Goal: Transaction & Acquisition: Purchase product/service

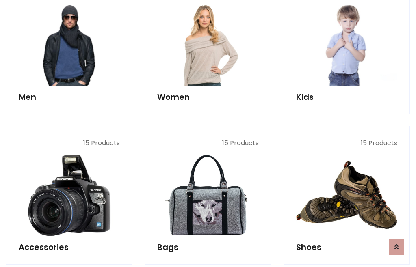
scroll to position [590, 0]
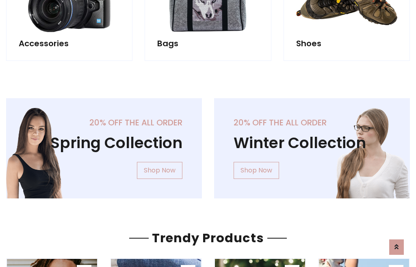
click at [208, 145] on div "20% off the all order Winter Collection Shop Now" at bounding box center [312, 154] width 208 height 113
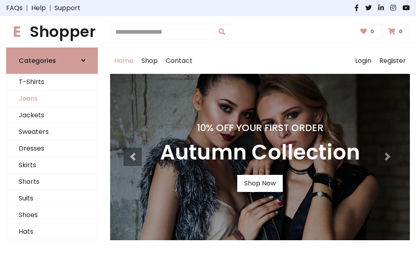
click at [52, 99] on link "Jeans" at bounding box center [52, 99] width 91 height 17
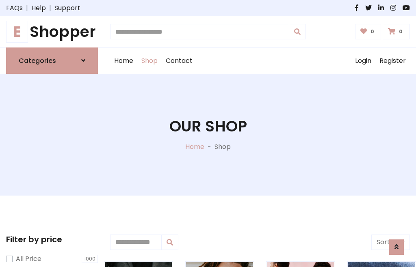
scroll to position [256, 0]
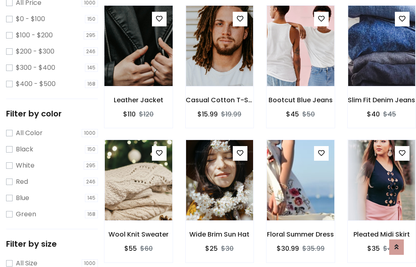
click at [138, 63] on img at bounding box center [138, 45] width 81 height 195
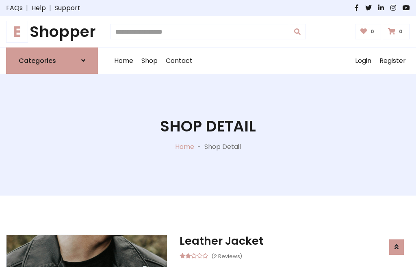
scroll to position [87, 0]
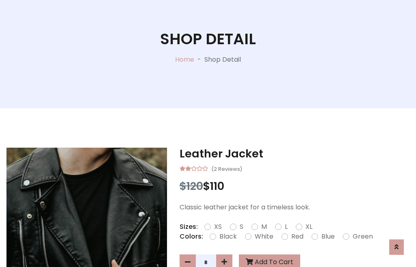
click at [296, 237] on label "Red" at bounding box center [297, 237] width 12 height 10
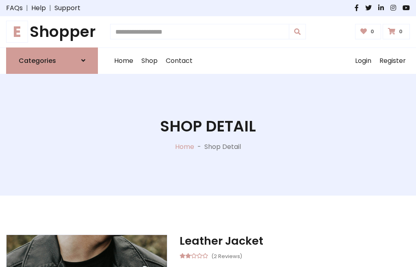
click at [208, 134] on h1 "Shop Detail" at bounding box center [208, 126] width 96 height 18
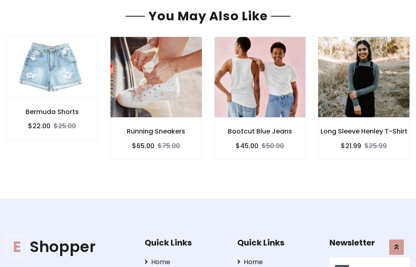
type input "******"
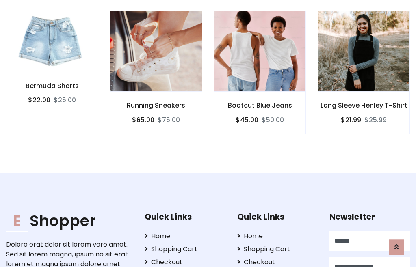
scroll to position [0, 0]
type input "**********"
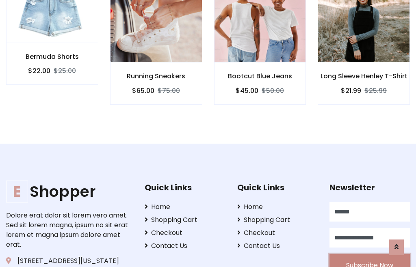
scroll to position [719, 0]
